Goal: Transaction & Acquisition: Purchase product/service

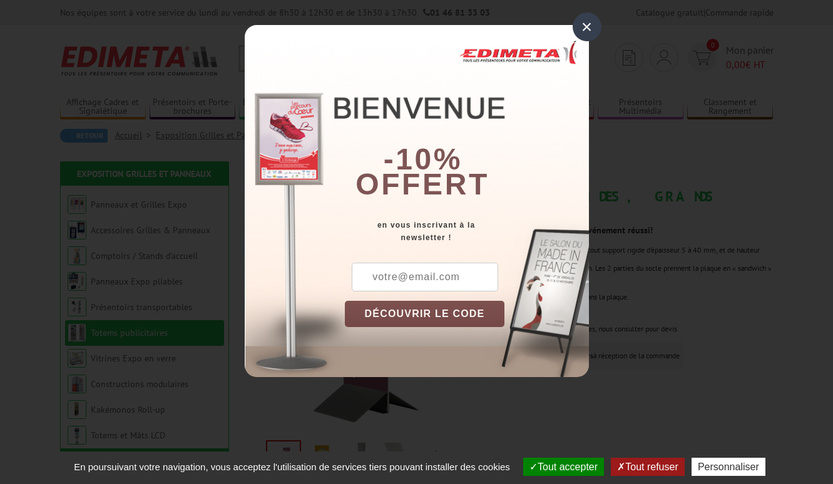
click at [589, 22] on div "×" at bounding box center [587, 27] width 29 height 29
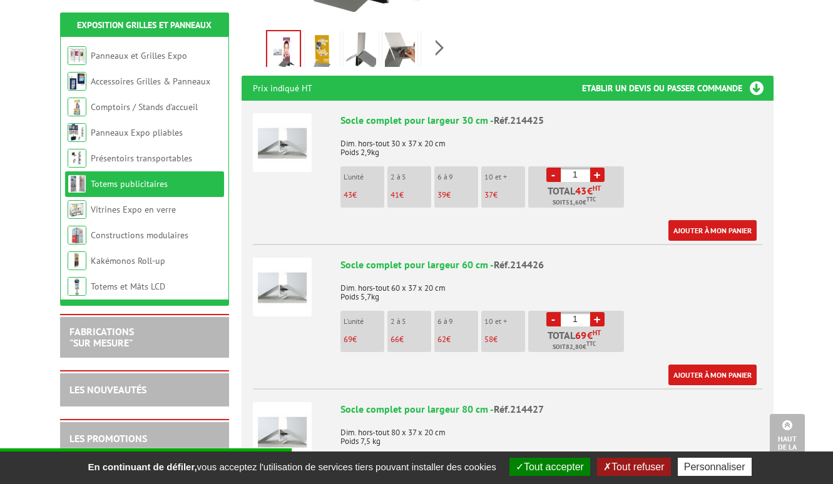
scroll to position [431, 0]
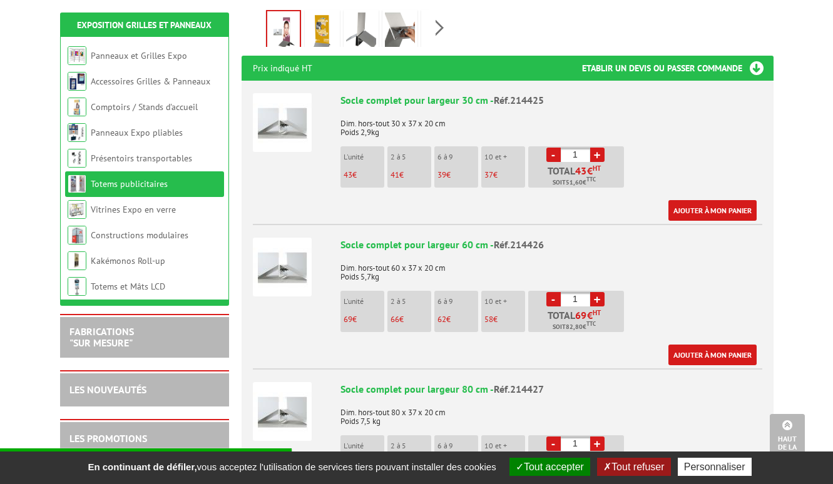
click at [599, 148] on link "+" at bounding box center [597, 155] width 14 height 14
click at [554, 148] on link "-" at bounding box center [553, 155] width 14 height 14
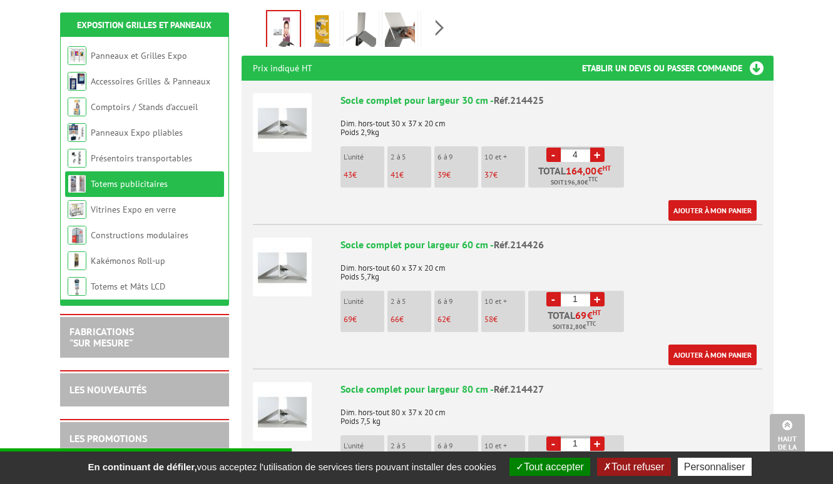
click at [554, 148] on link "-" at bounding box center [553, 155] width 14 height 14
type input "1"
click at [554, 148] on link "-" at bounding box center [553, 155] width 14 height 14
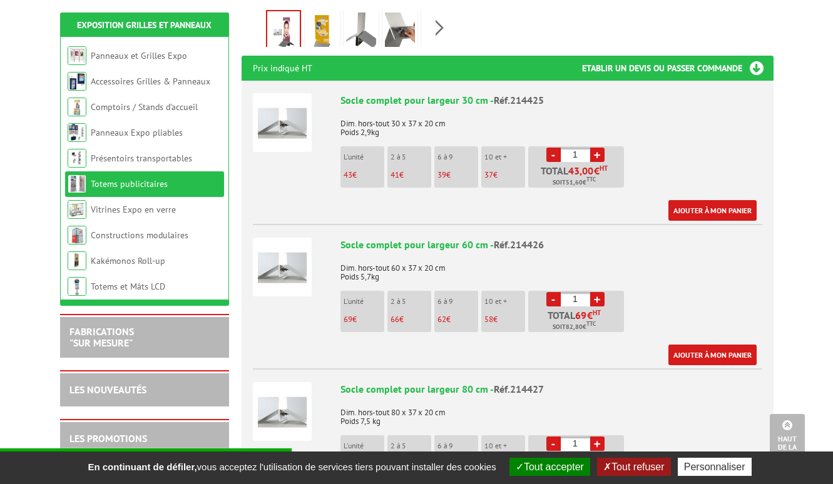
click at [554, 148] on link "-" at bounding box center [553, 155] width 14 height 14
click at [408, 171] on p "41 €" at bounding box center [410, 175] width 41 height 9
click at [451, 171] on p "39 €" at bounding box center [457, 175] width 41 height 9
click at [508, 147] on li "10 et + 37 €" at bounding box center [503, 166] width 44 height 41
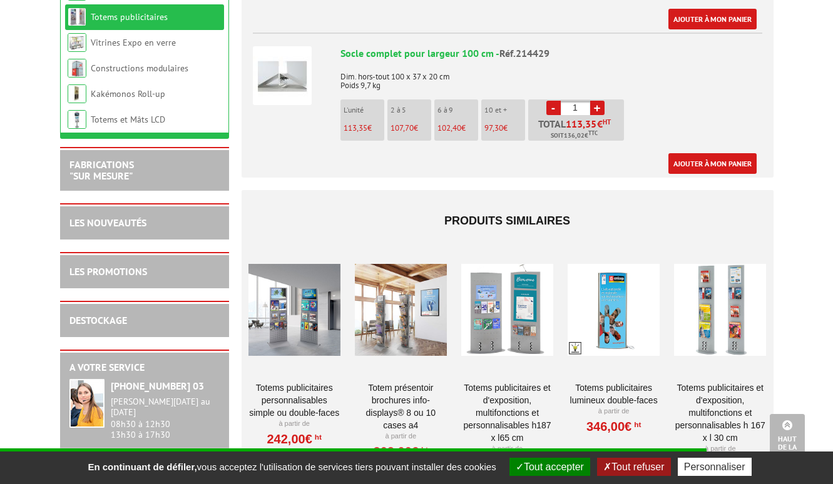
scroll to position [1100, 0]
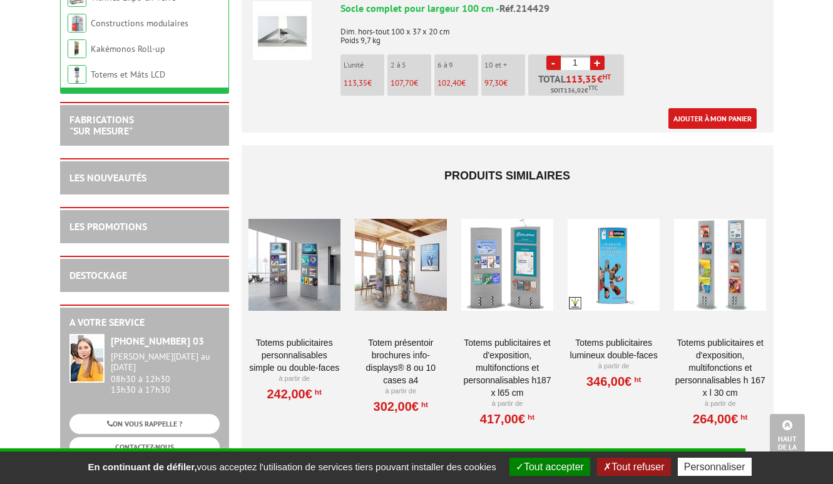
click at [283, 272] on div at bounding box center [294, 264] width 92 height 125
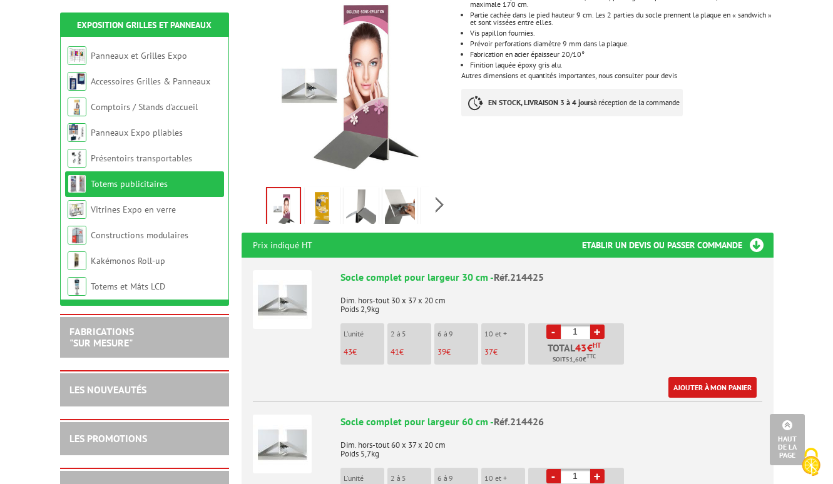
scroll to position [146, 0]
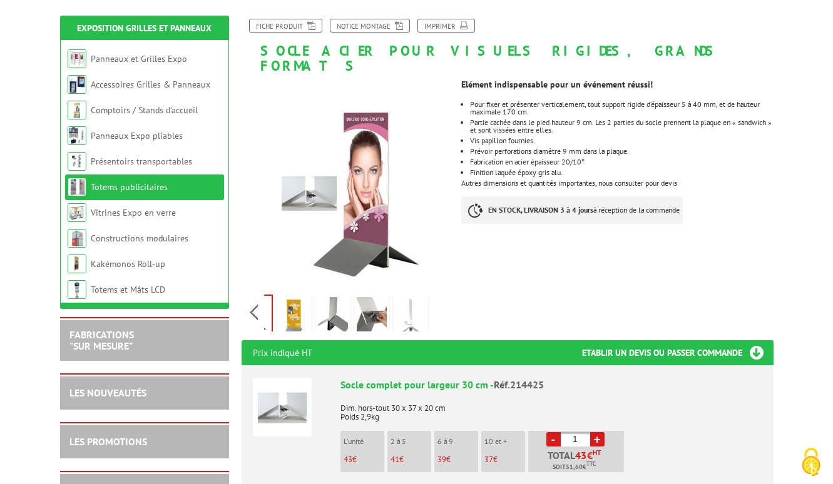
click at [439, 303] on div "Previous Next" at bounding box center [347, 312] width 211 height 44
click at [411, 304] on img at bounding box center [410, 316] width 30 height 39
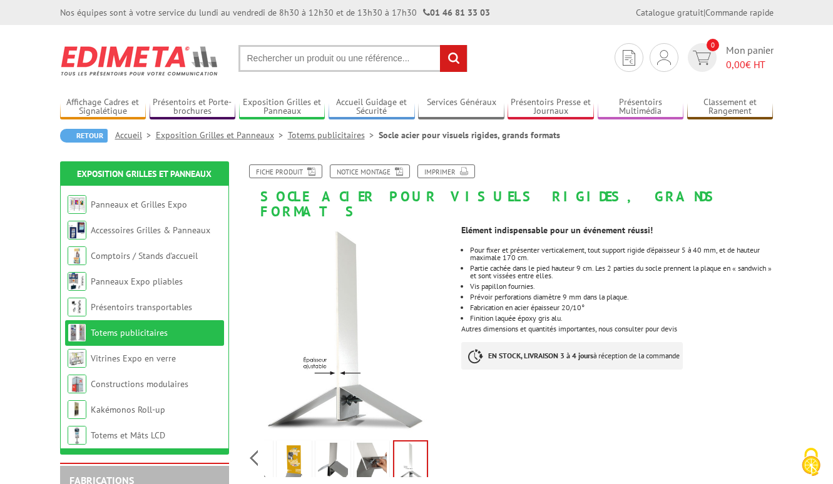
scroll to position [0, 0]
